Goal: Task Accomplishment & Management: Manage account settings

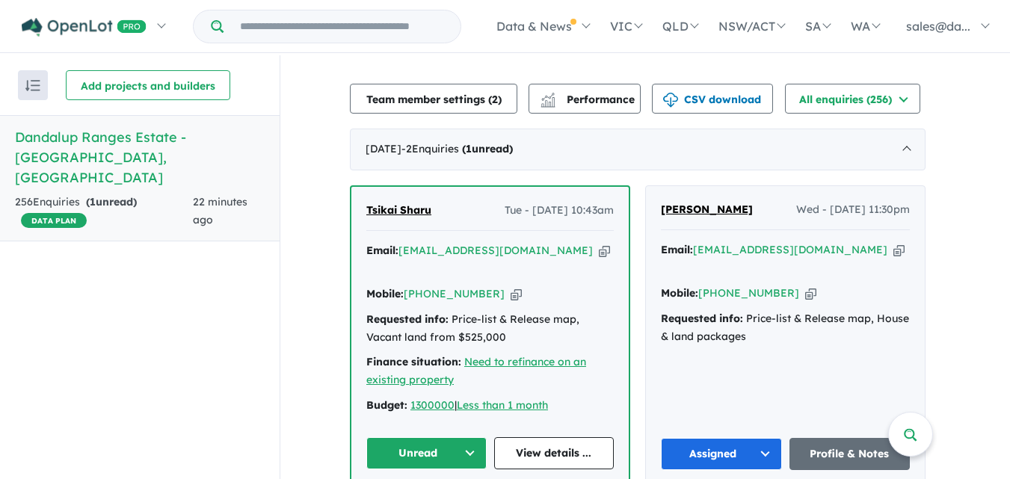
scroll to position [510, 0]
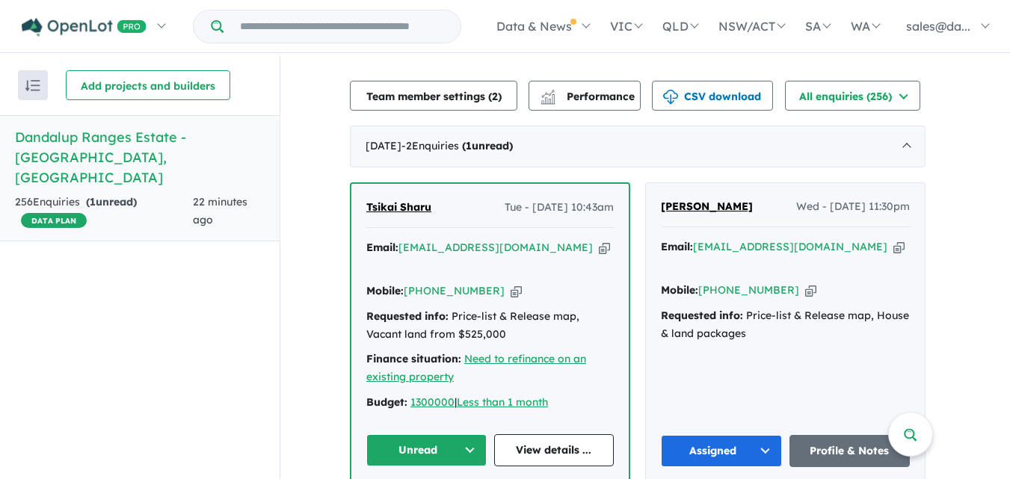
click at [470, 434] on button "Unread" at bounding box center [426, 450] width 120 height 32
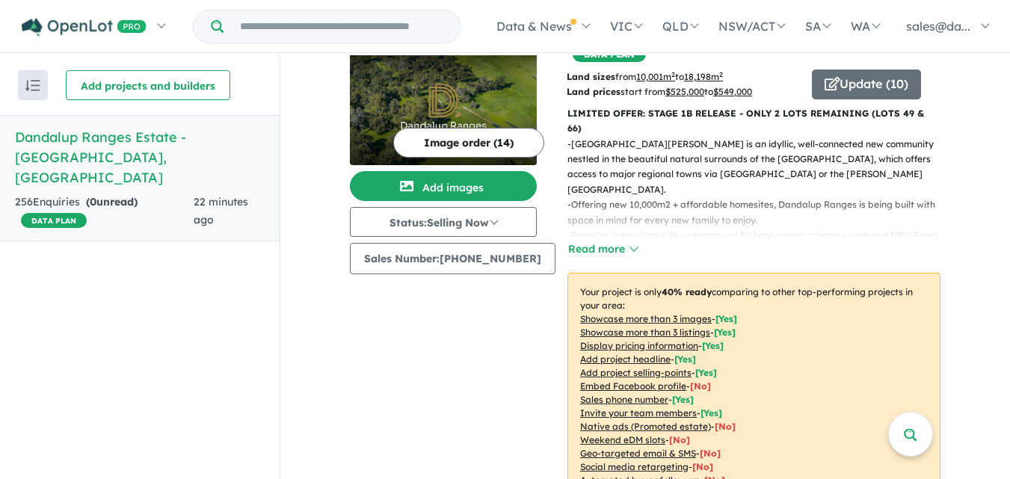
scroll to position [0, 0]
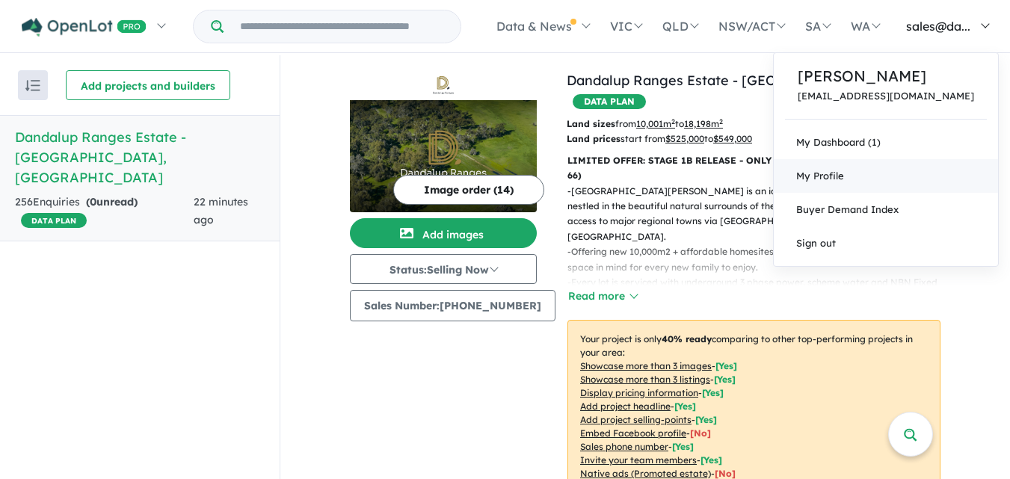
click at [851, 165] on link "My Profile" at bounding box center [886, 176] width 224 height 34
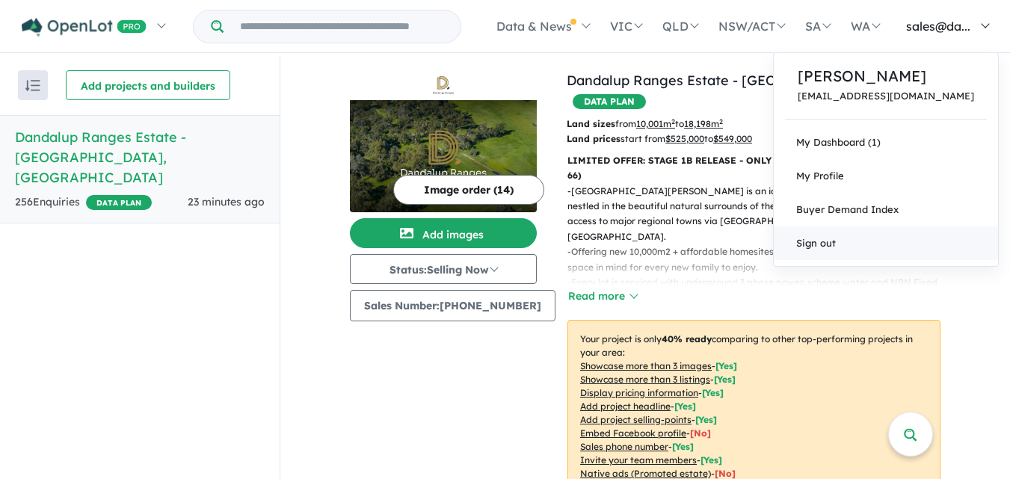
click at [855, 253] on link "Sign out" at bounding box center [886, 244] width 224 height 34
